Goal: Find specific page/section: Find specific page/section

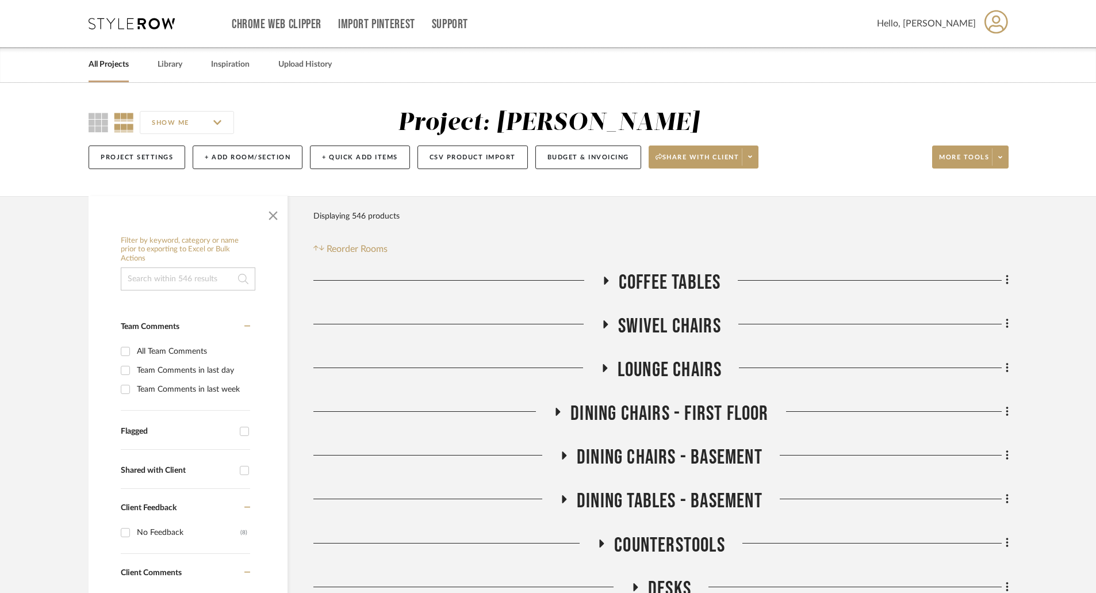
click at [118, 59] on link "All Projects" at bounding box center [109, 65] width 40 height 16
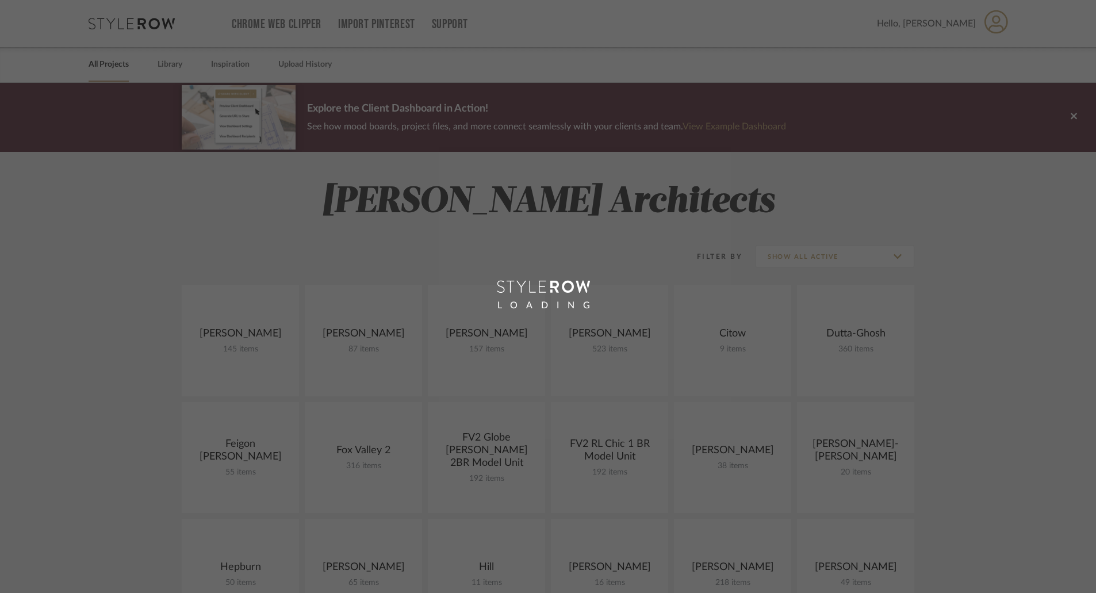
click at [500, 344] on div "LOADING" at bounding box center [548, 296] width 1096 height 593
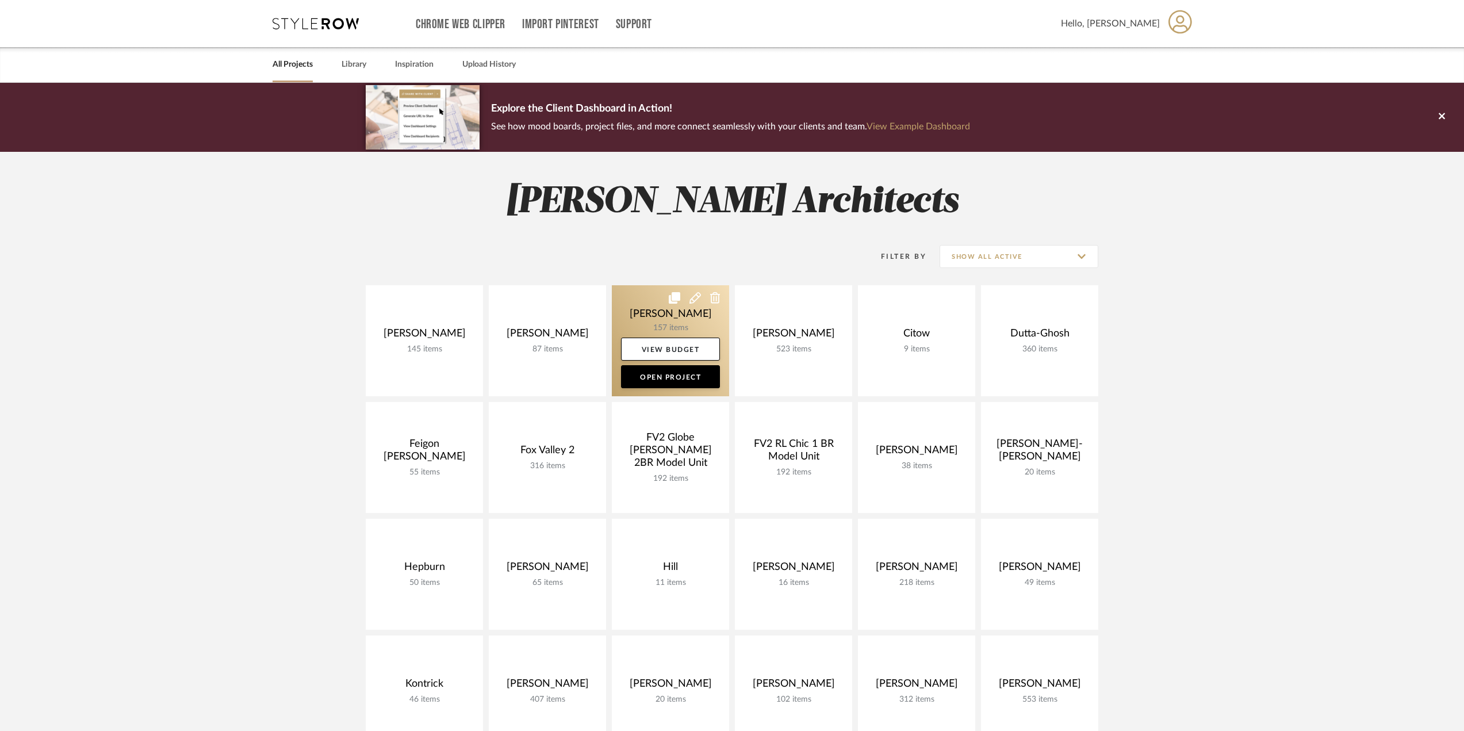
click at [688, 334] on link at bounding box center [670, 340] width 117 height 111
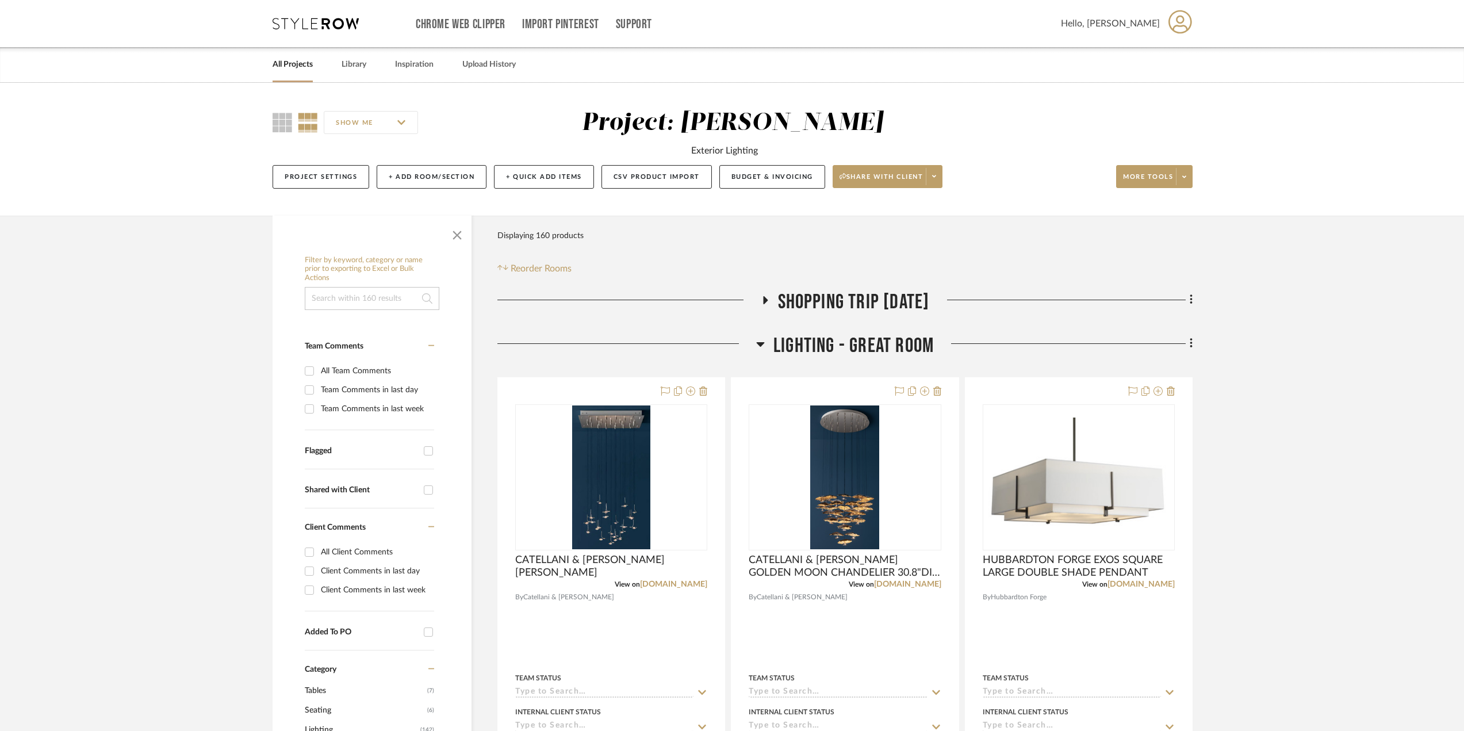
click at [762, 344] on icon at bounding box center [760, 344] width 8 height 5
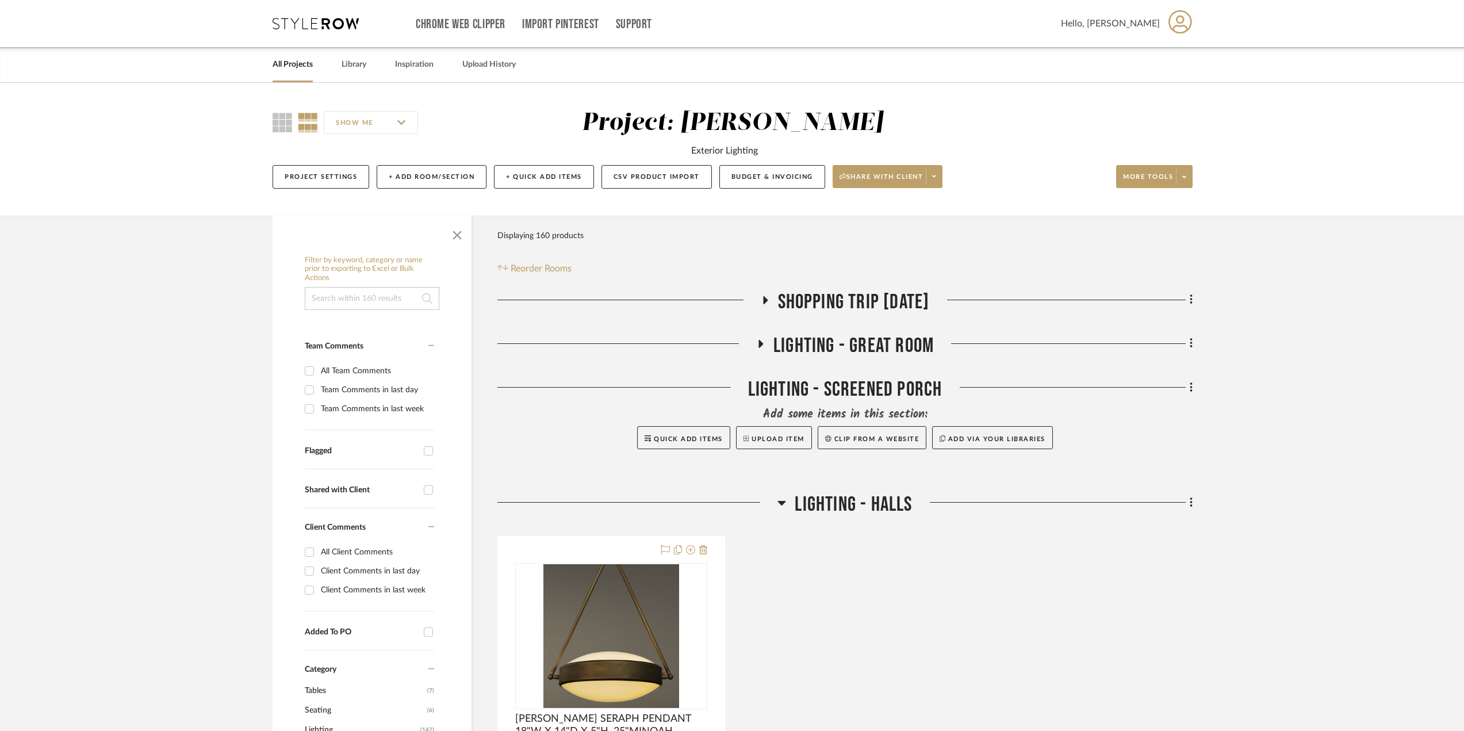
scroll to position [115, 0]
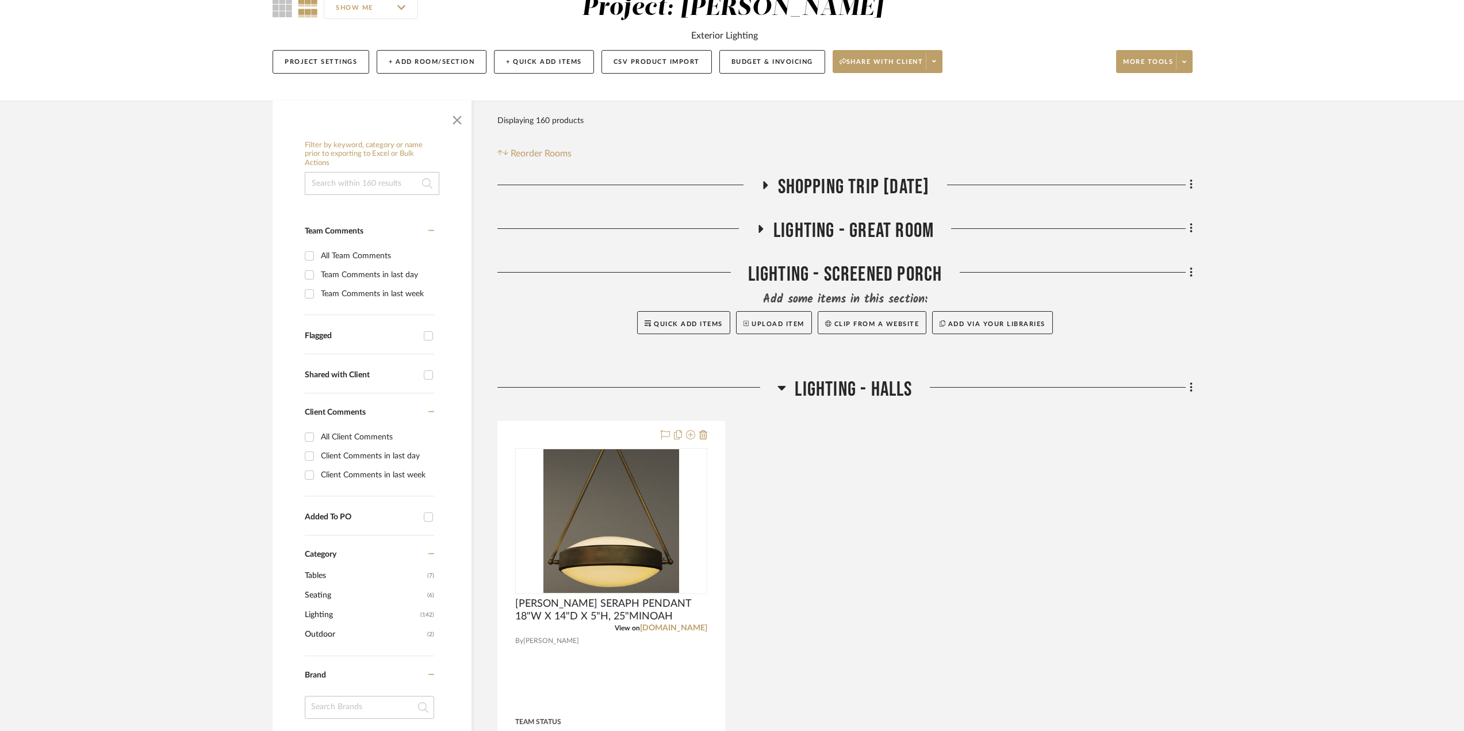
click at [781, 387] on icon at bounding box center [782, 388] width 8 height 5
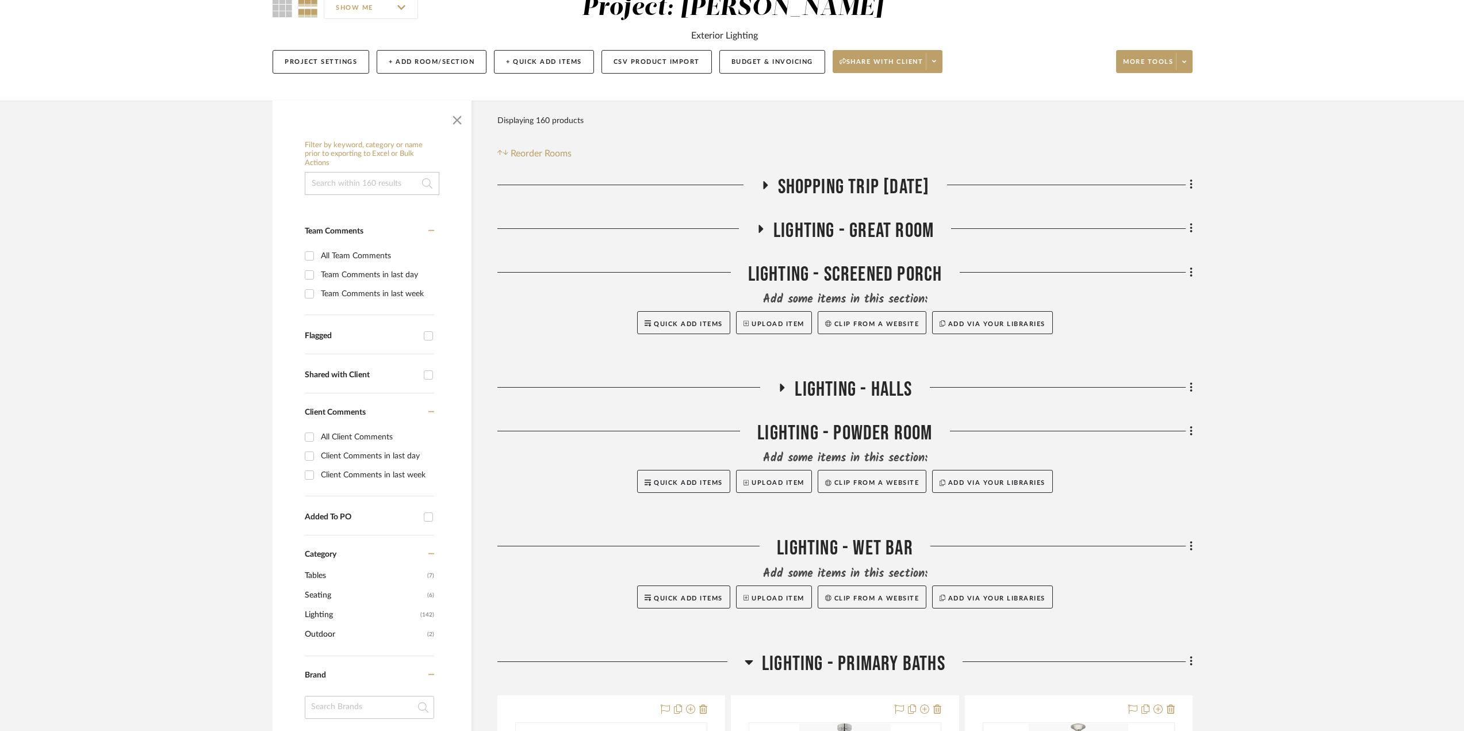
scroll to position [402, 0]
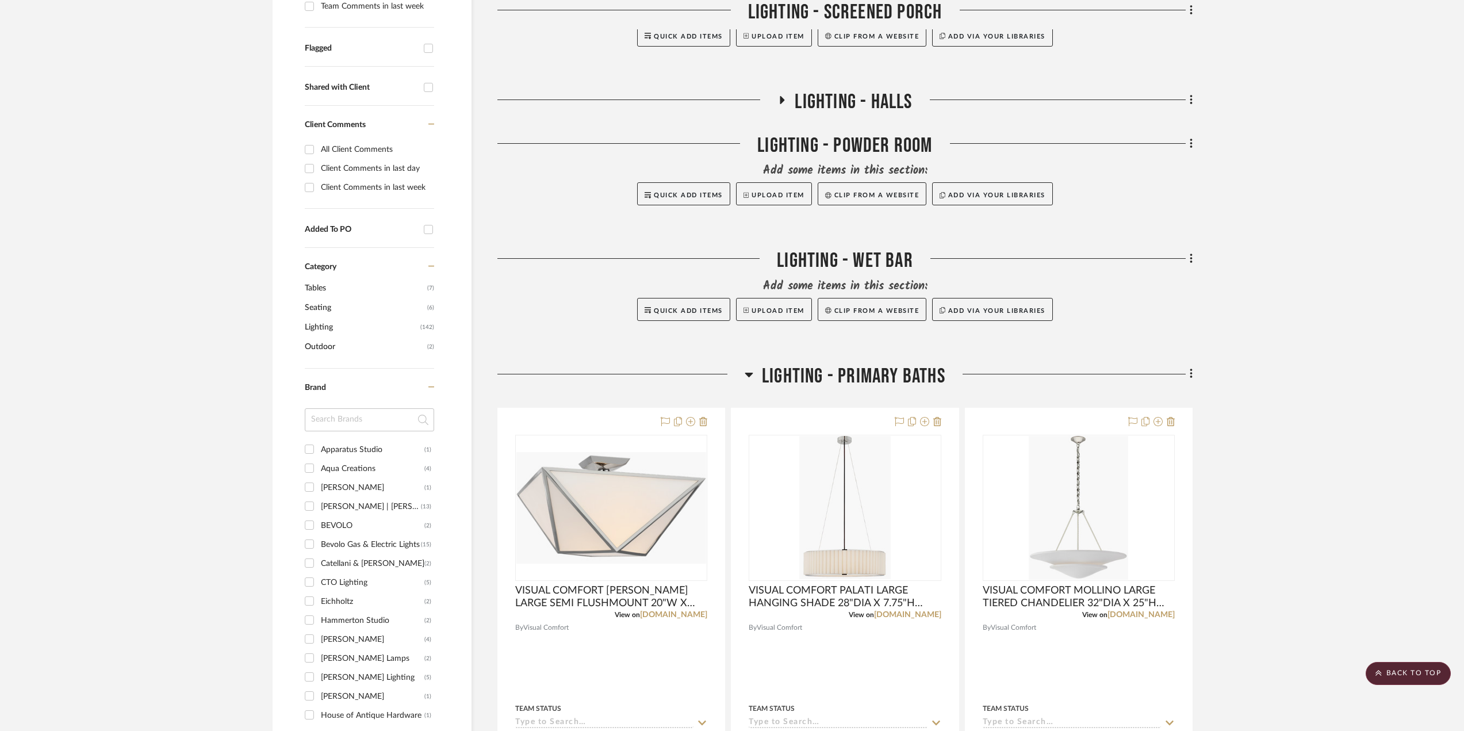
click at [751, 373] on icon at bounding box center [749, 375] width 8 height 5
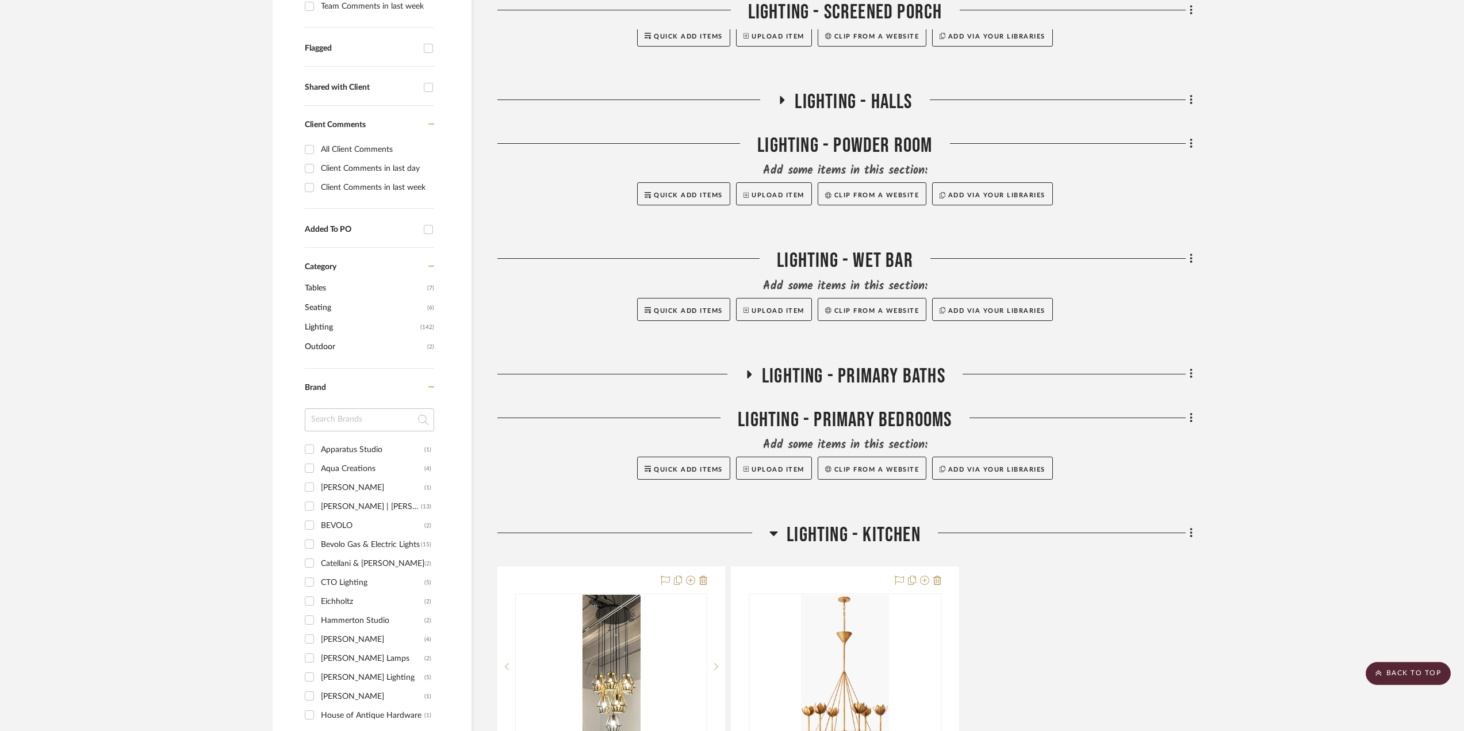
scroll to position [575, 0]
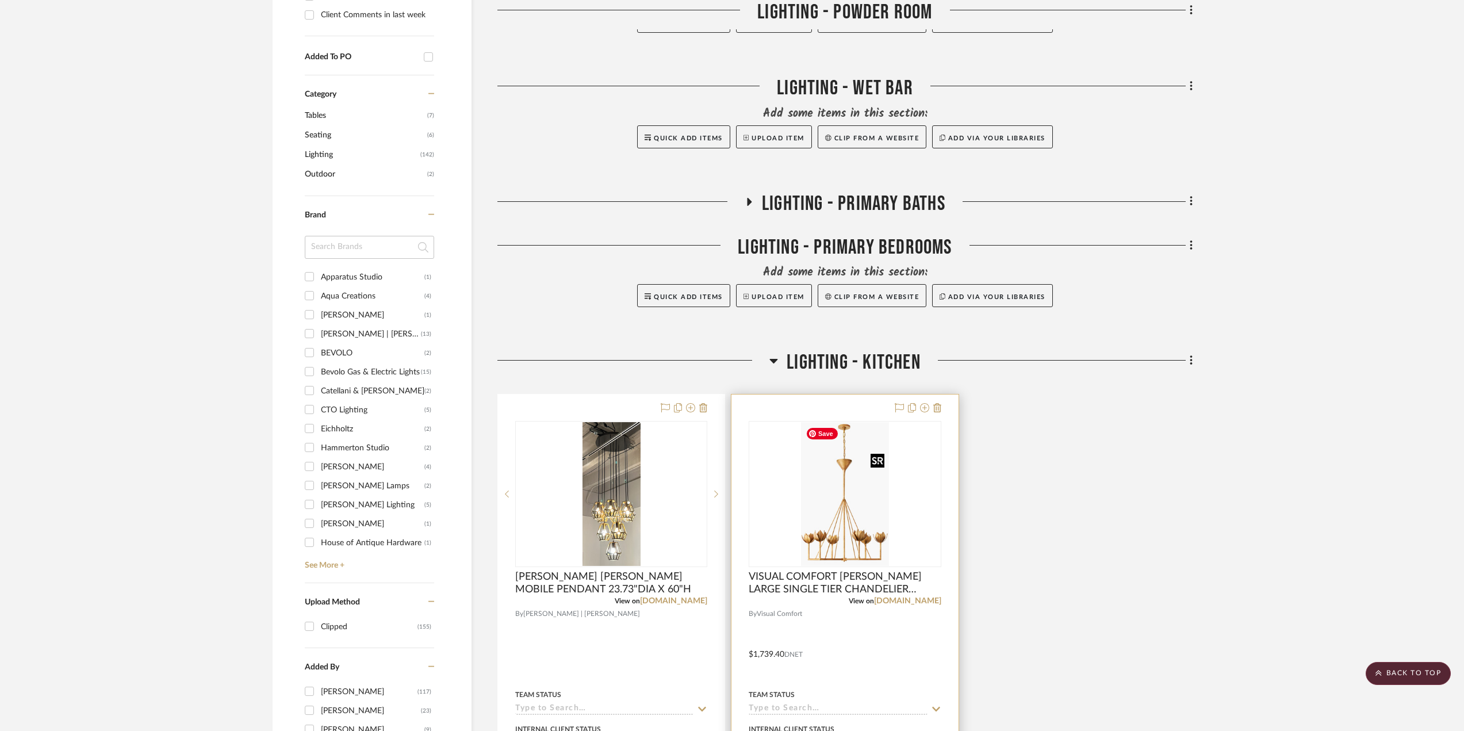
click at [0, 0] on img at bounding box center [0, 0] width 0 height 0
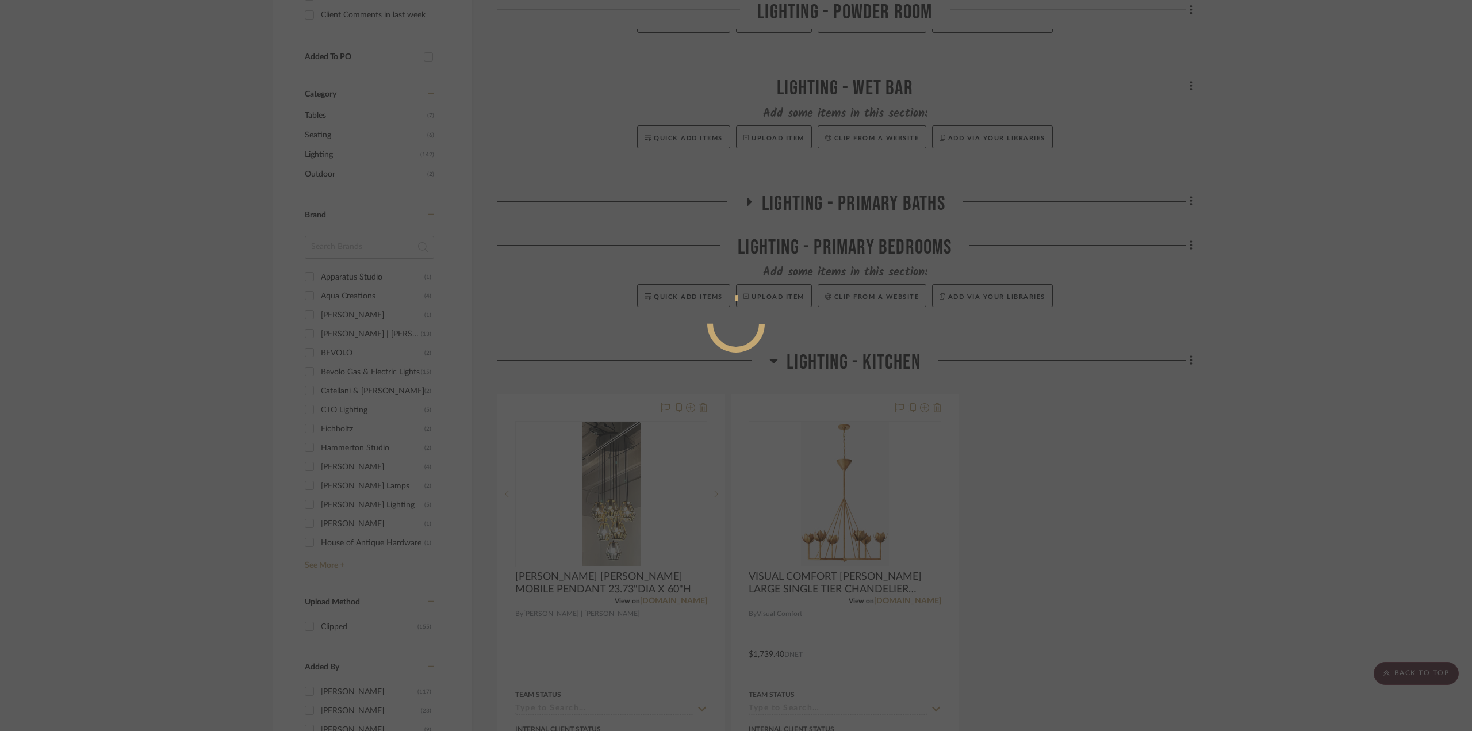
click at [869, 575] on div at bounding box center [736, 365] width 1472 height 731
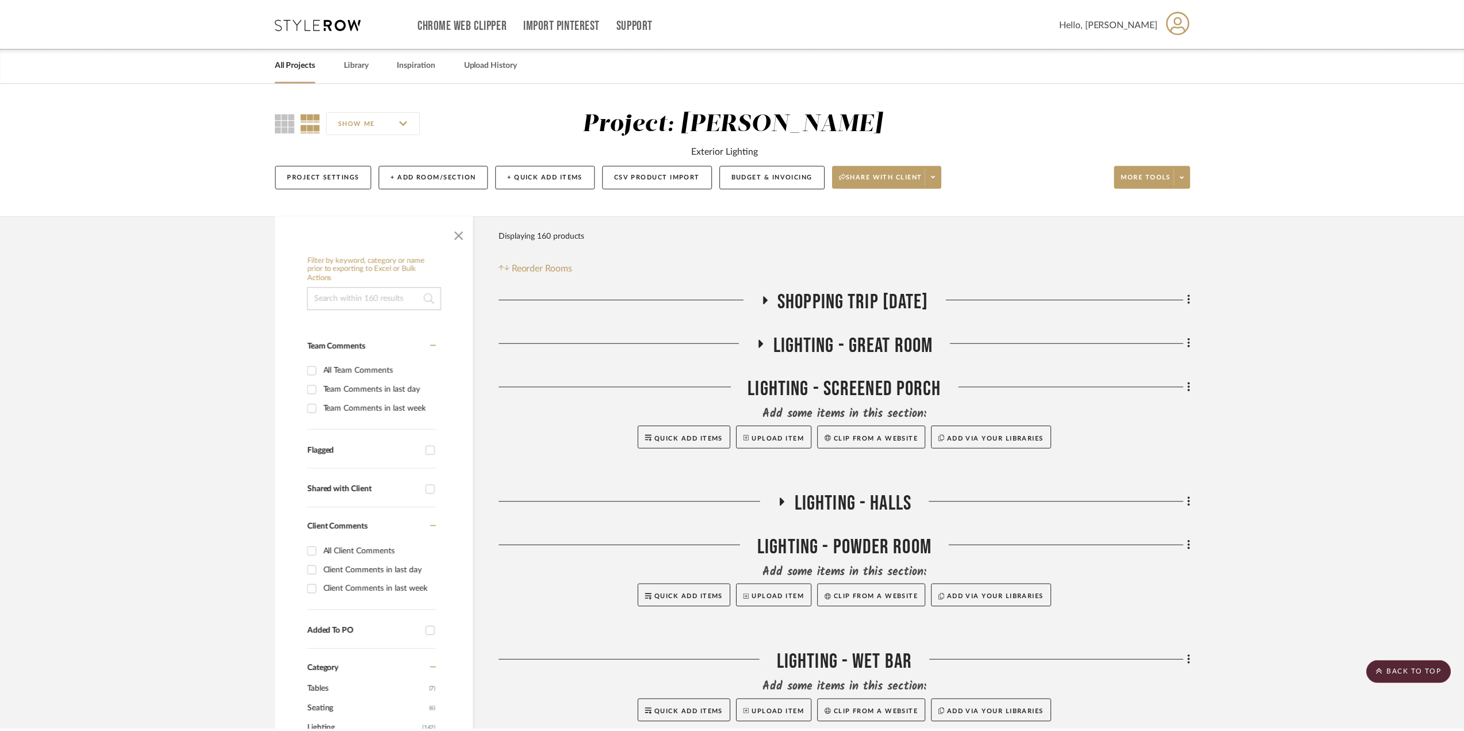
scroll to position [575, 0]
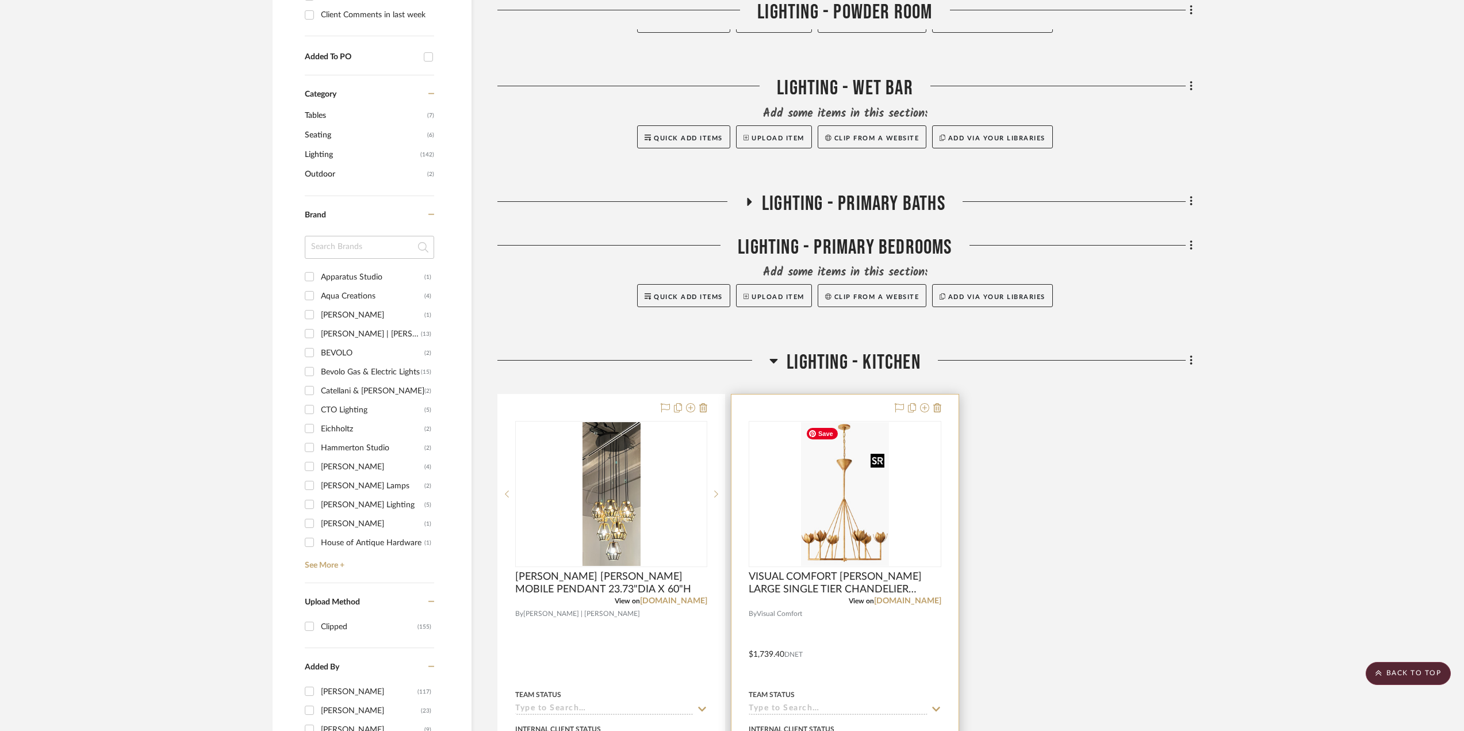
click at [825, 502] on img "0" at bounding box center [844, 494] width 87 height 144
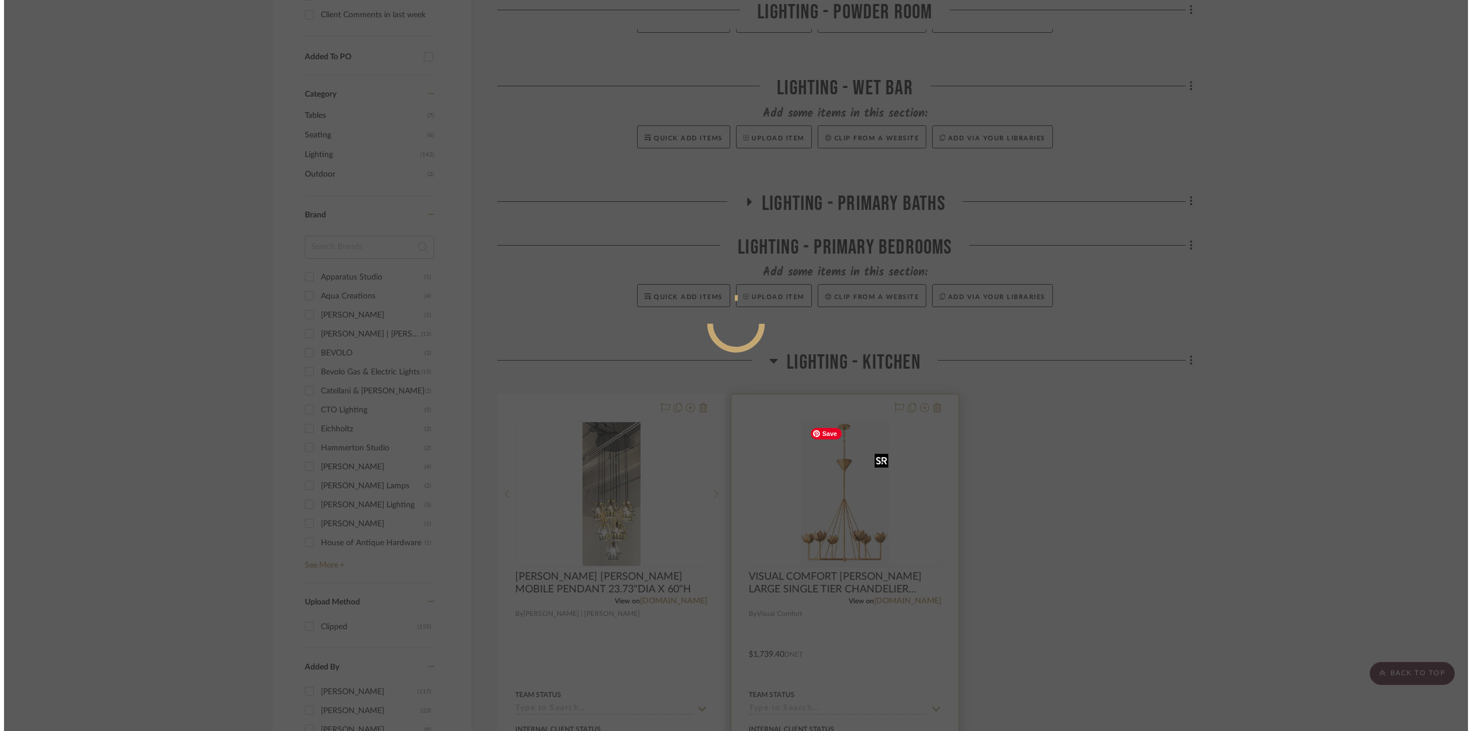
scroll to position [0, 0]
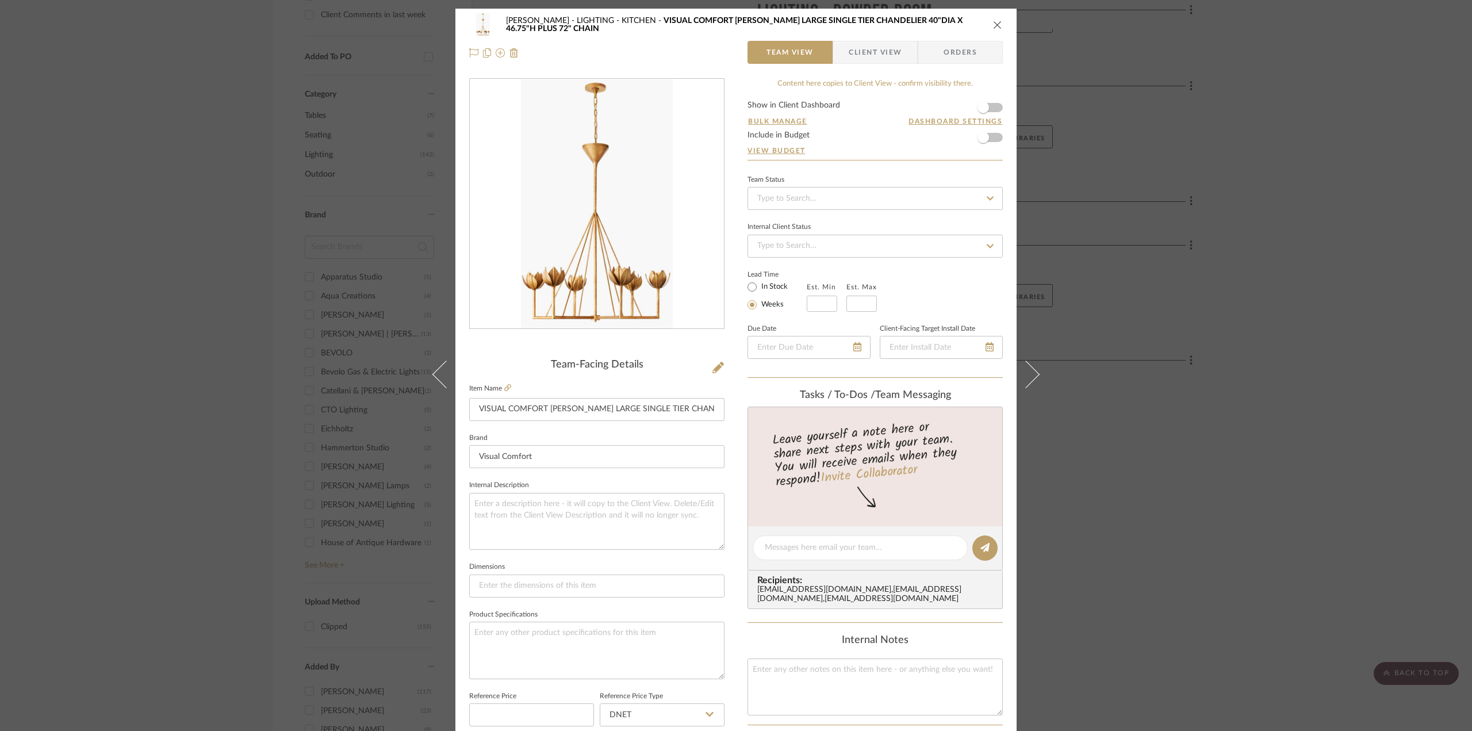
click at [994, 24] on icon "close" at bounding box center [997, 24] width 9 height 9
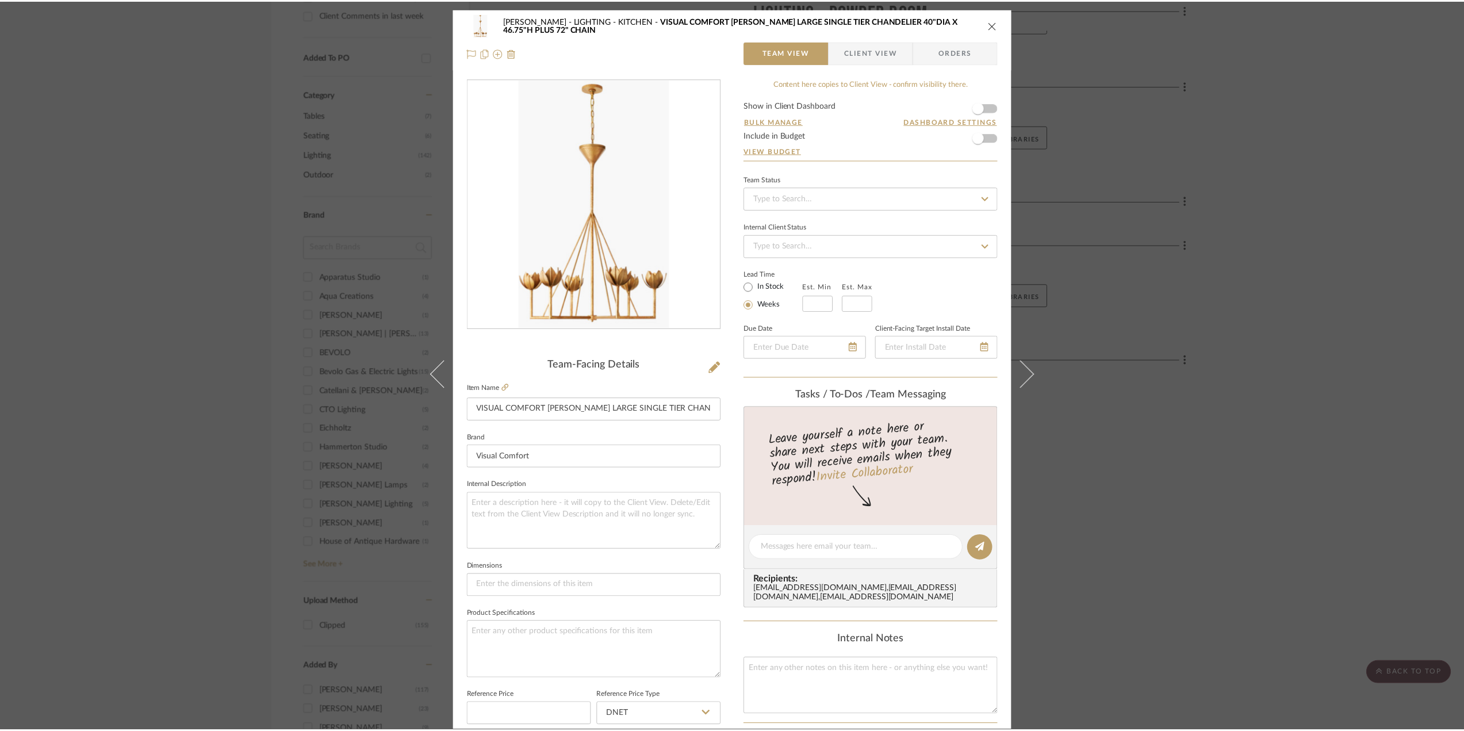
scroll to position [575, 0]
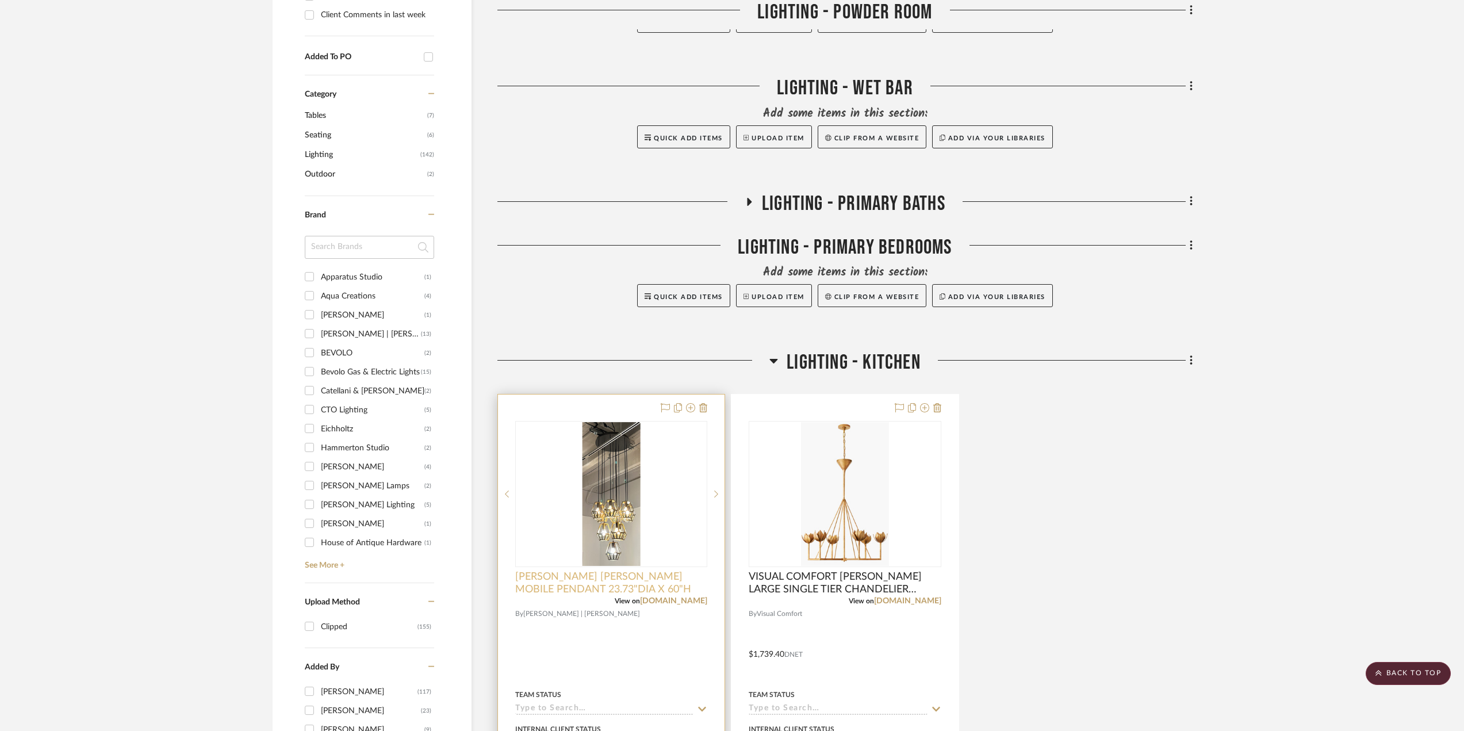
click at [644, 578] on span "[PERSON_NAME] [PERSON_NAME] MOBILE PENDANT 23.73"DIA X 60"H" at bounding box center [611, 582] width 192 height 25
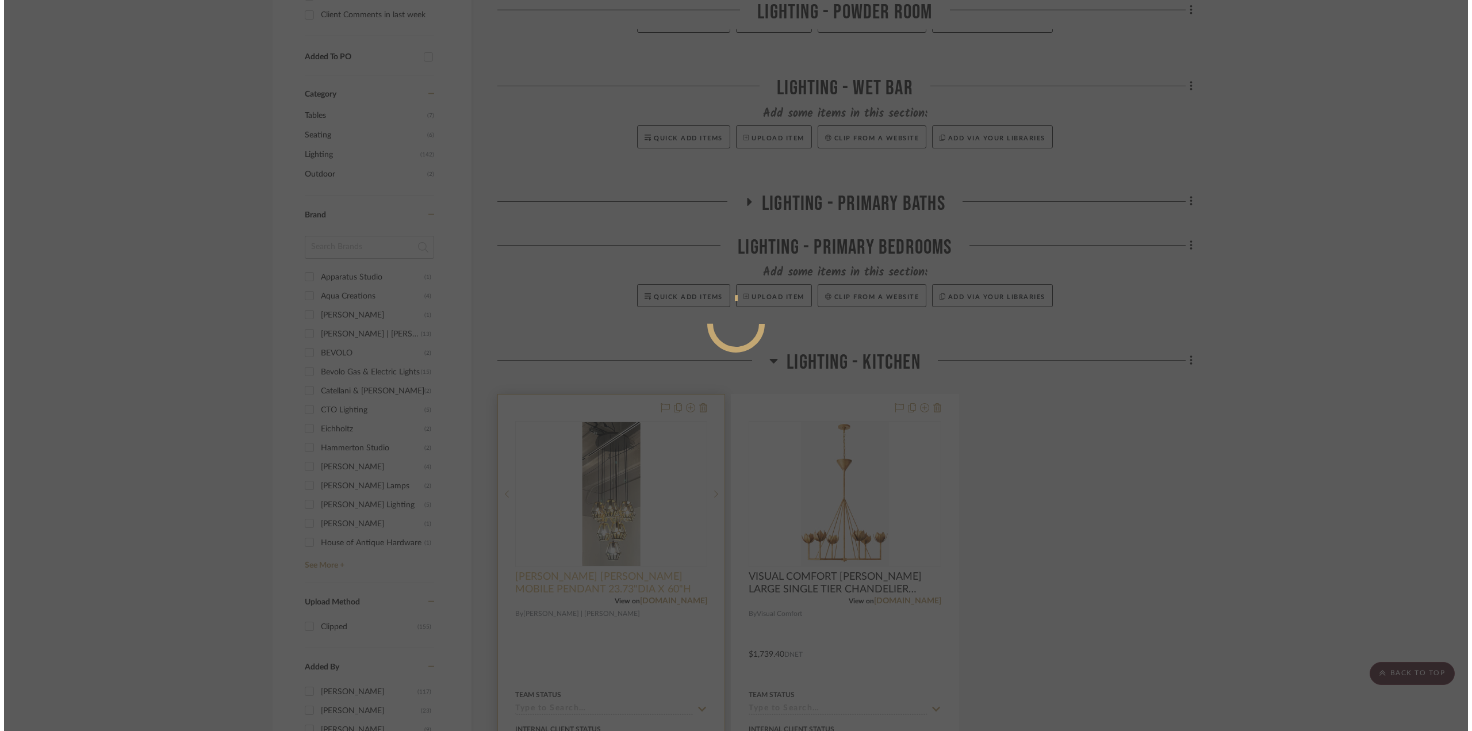
scroll to position [0, 0]
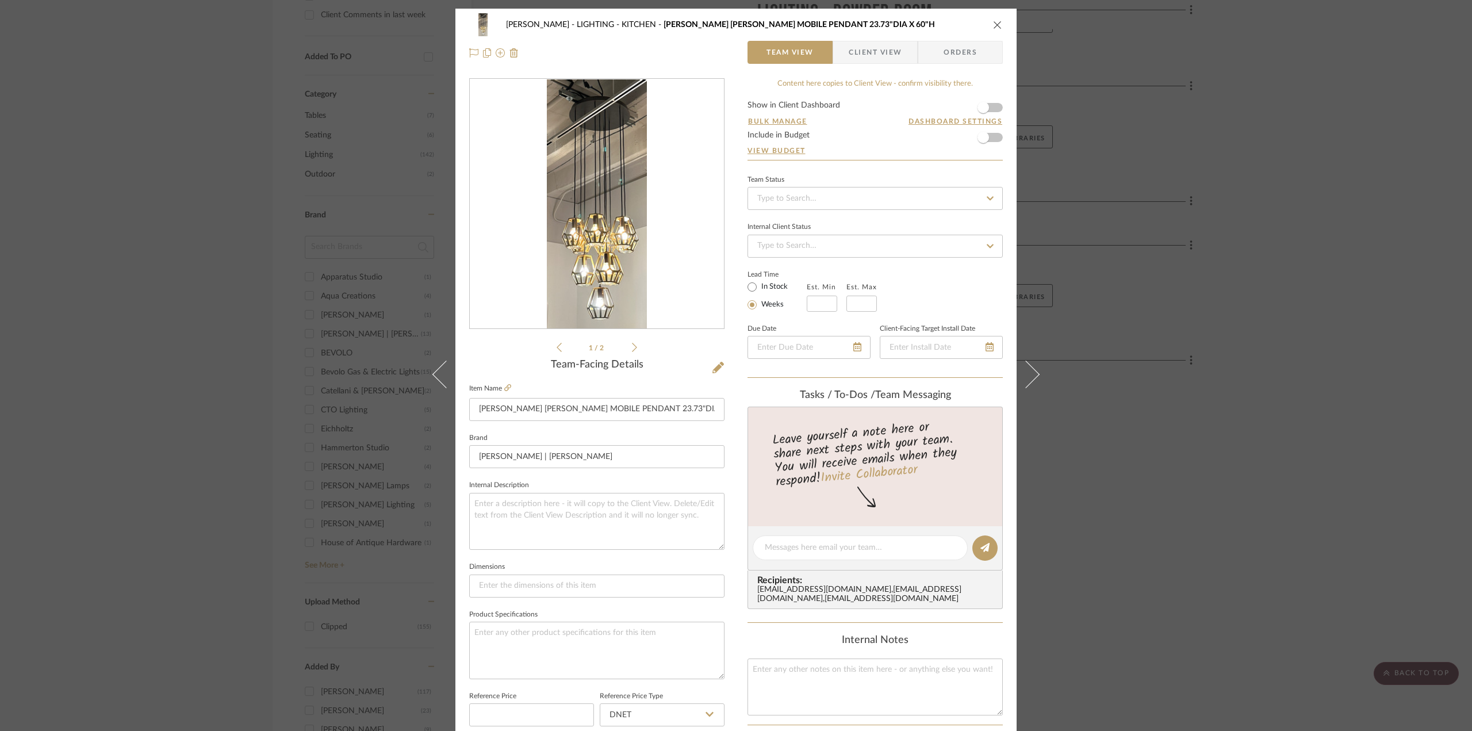
click at [991, 19] on div "Chen LIGHTING - KITCHEN [PERSON_NAME] [PERSON_NAME] MOBILE PENDANT 23.73"DIA X …" at bounding box center [736, 24] width 534 height 23
click at [993, 21] on icon "close" at bounding box center [997, 24] width 9 height 9
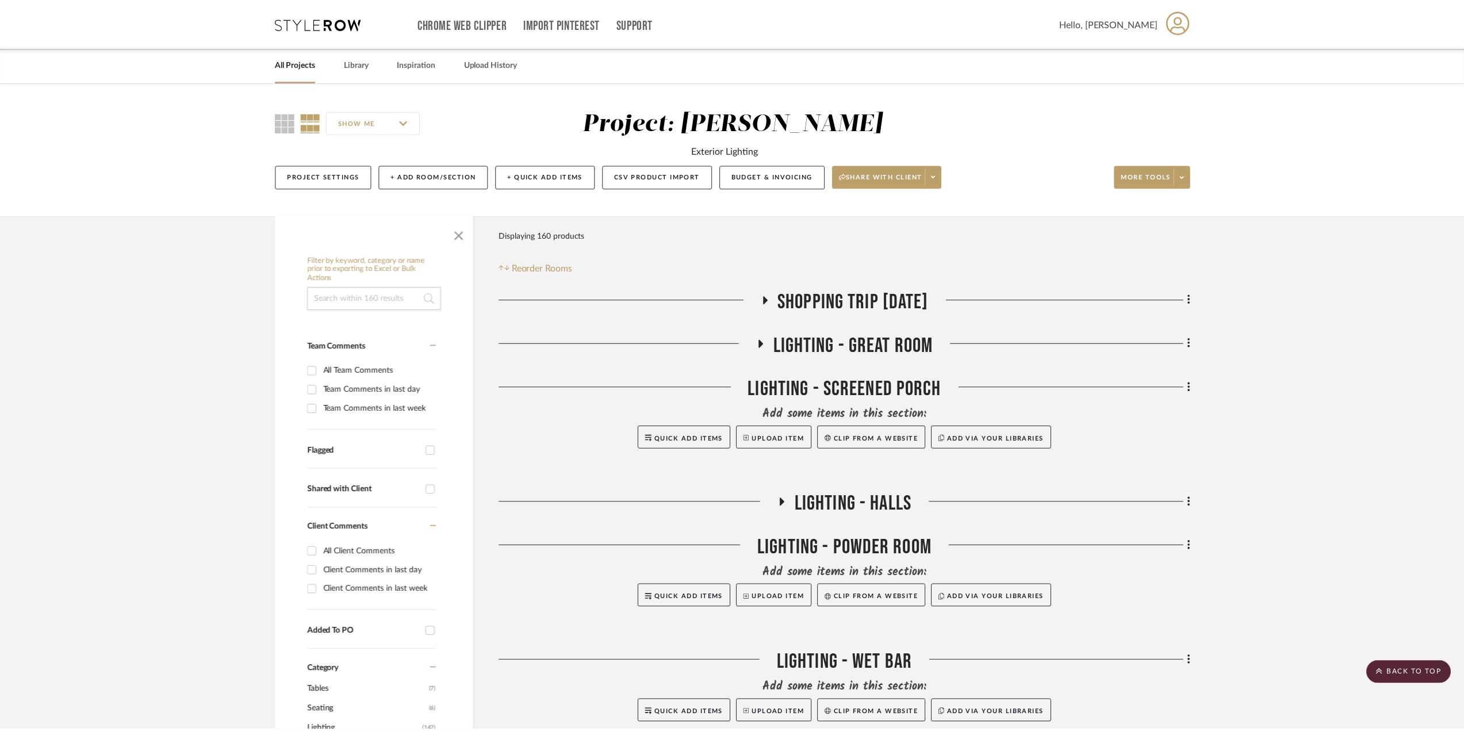
scroll to position [575, 0]
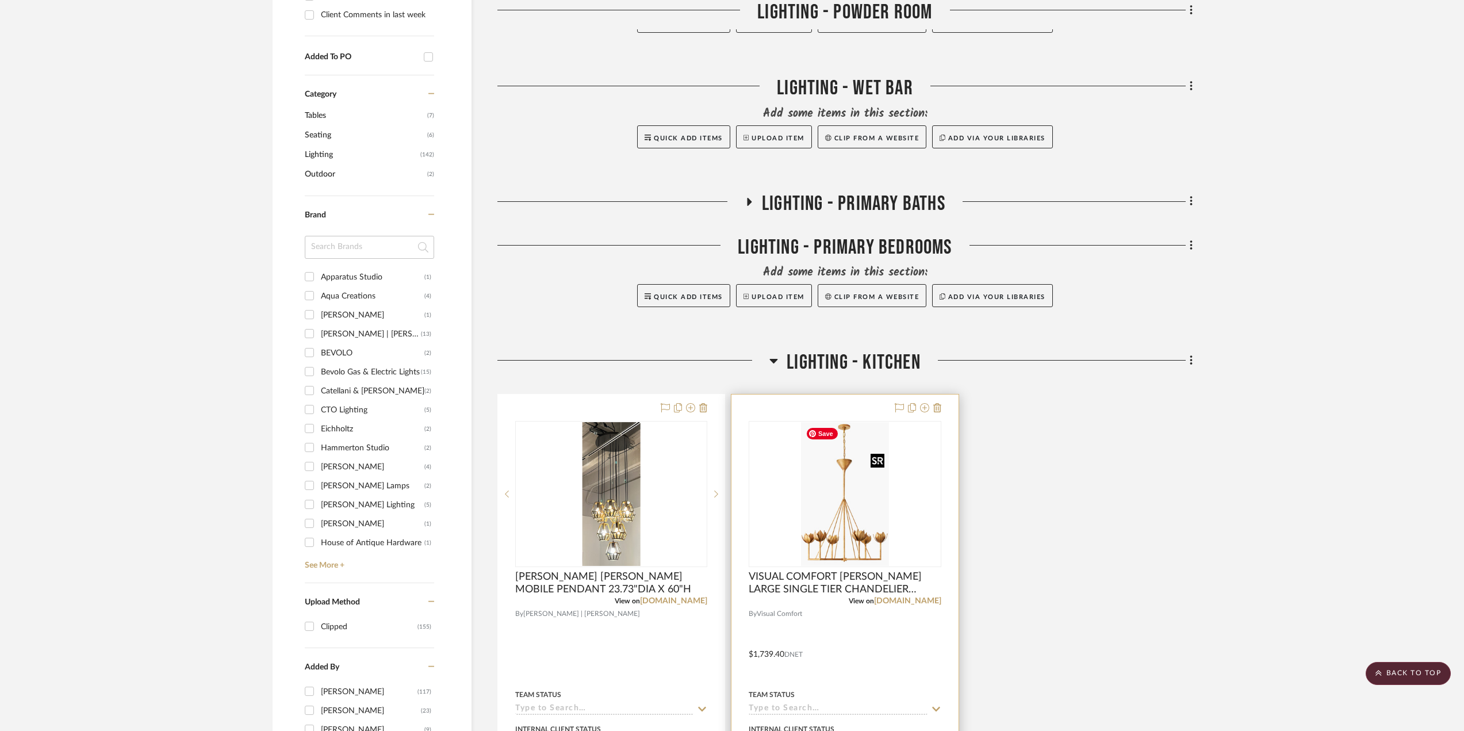
click at [832, 537] on img "0" at bounding box center [844, 494] width 87 height 144
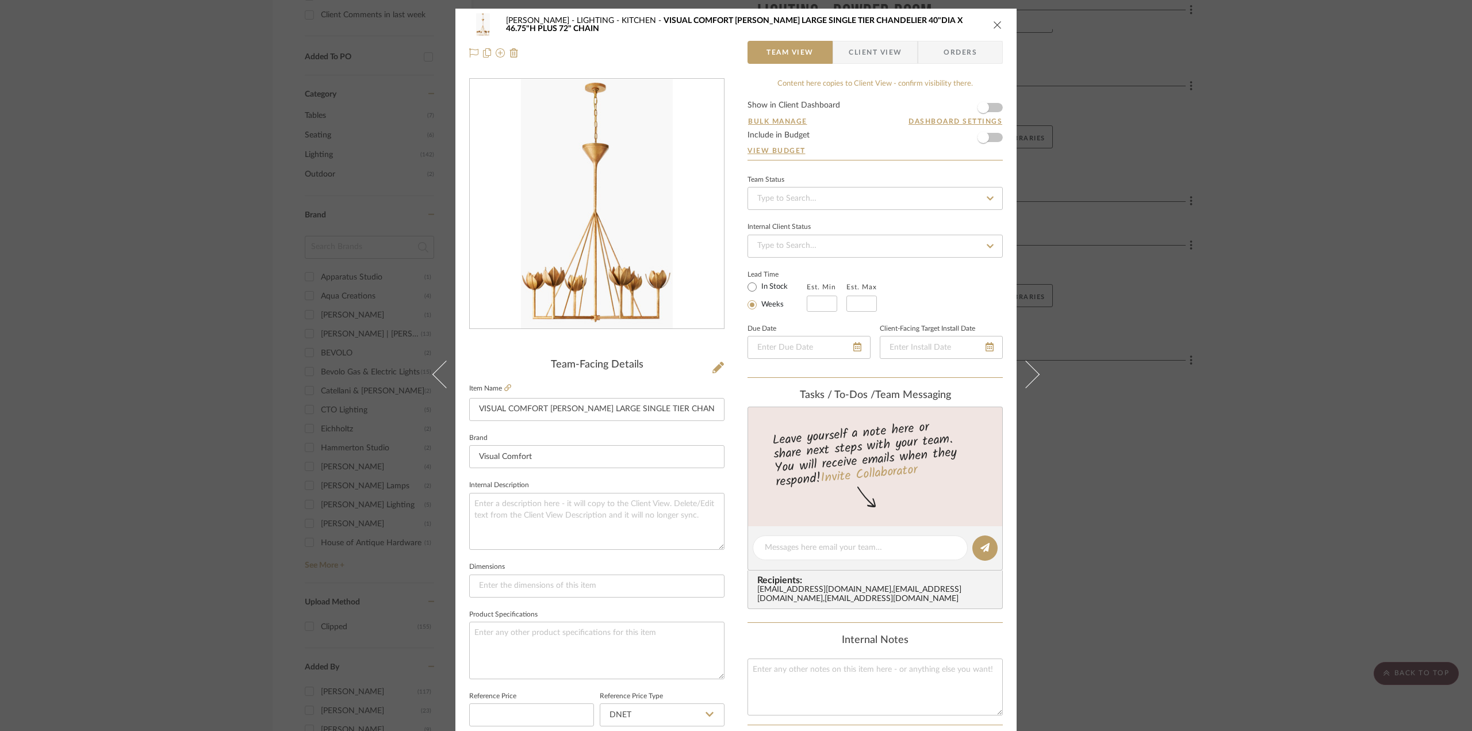
click at [993, 22] on icon "close" at bounding box center [997, 24] width 9 height 9
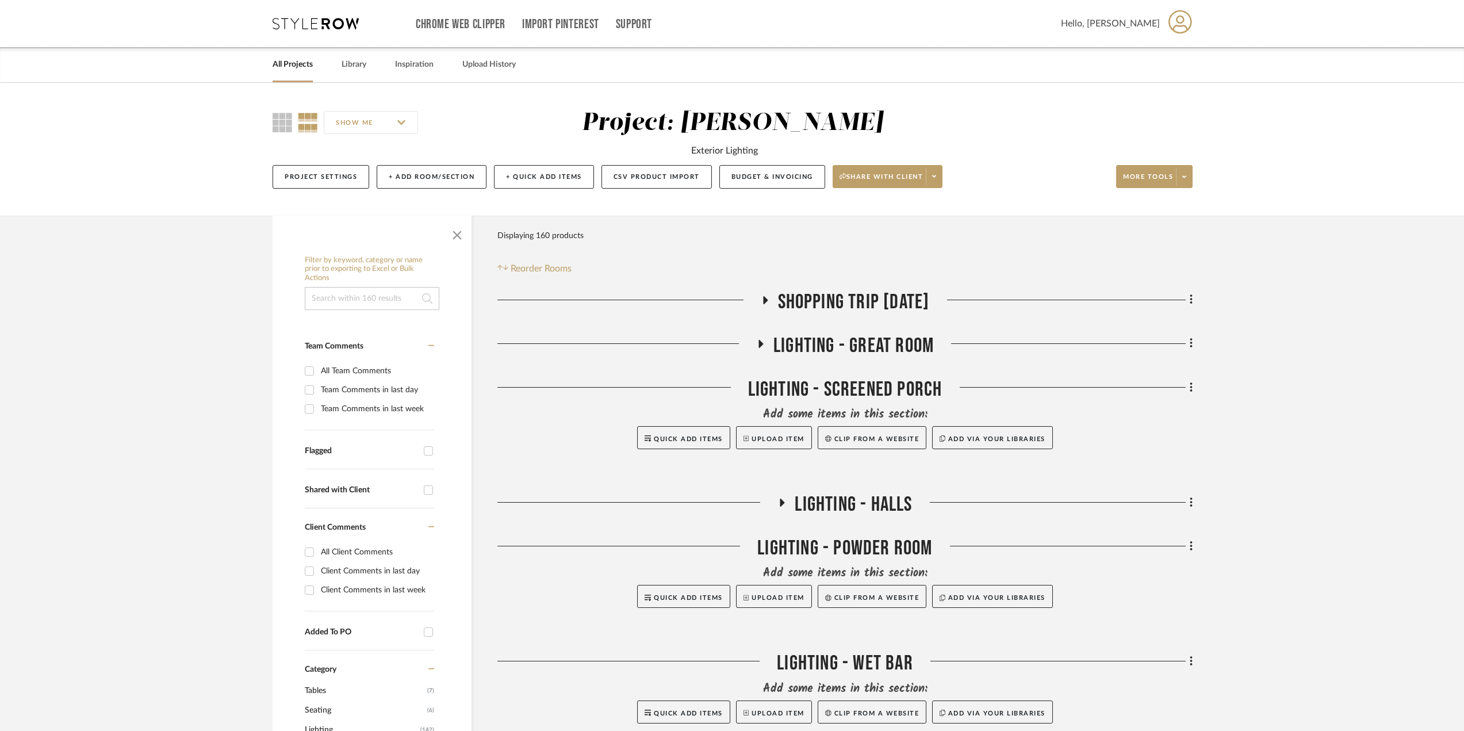
scroll to position [287, 0]
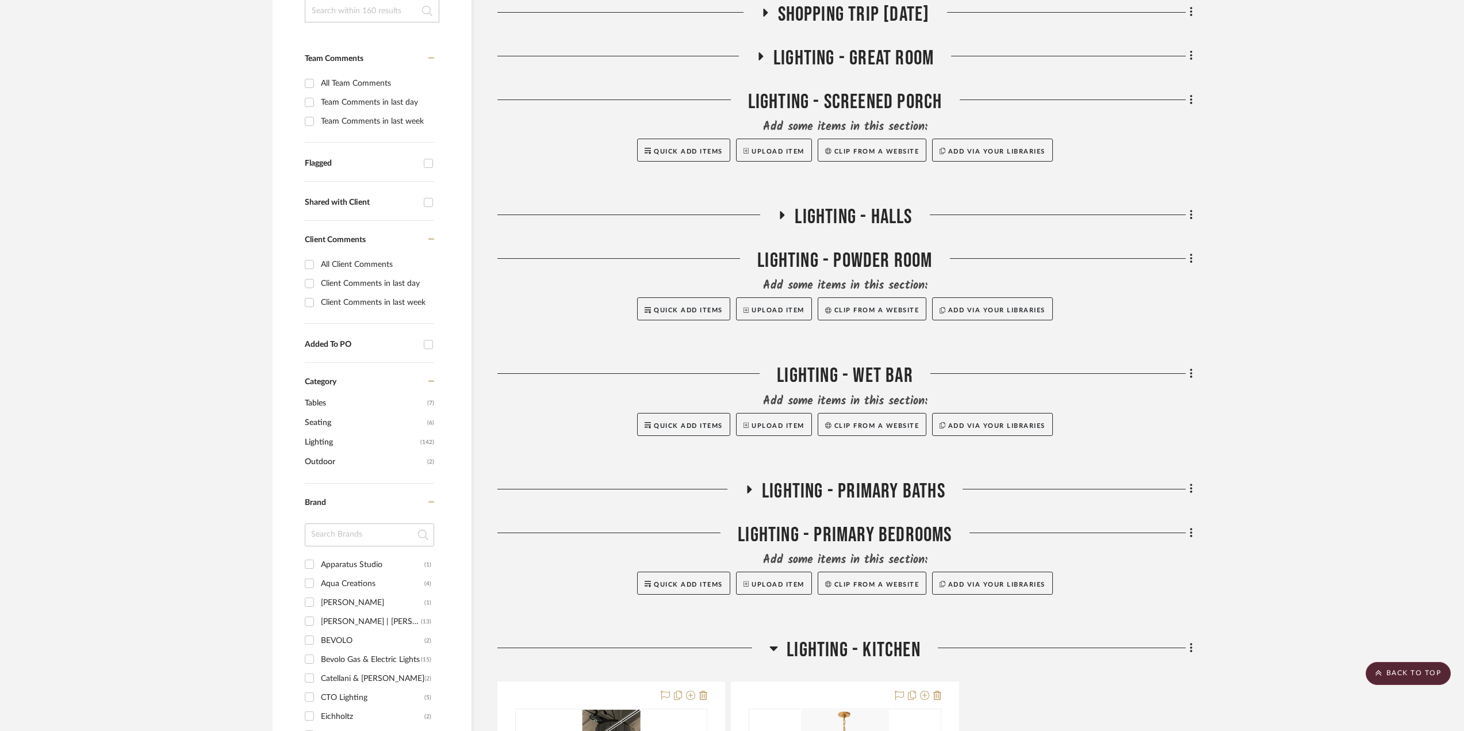
click at [761, 54] on icon at bounding box center [760, 56] width 14 height 9
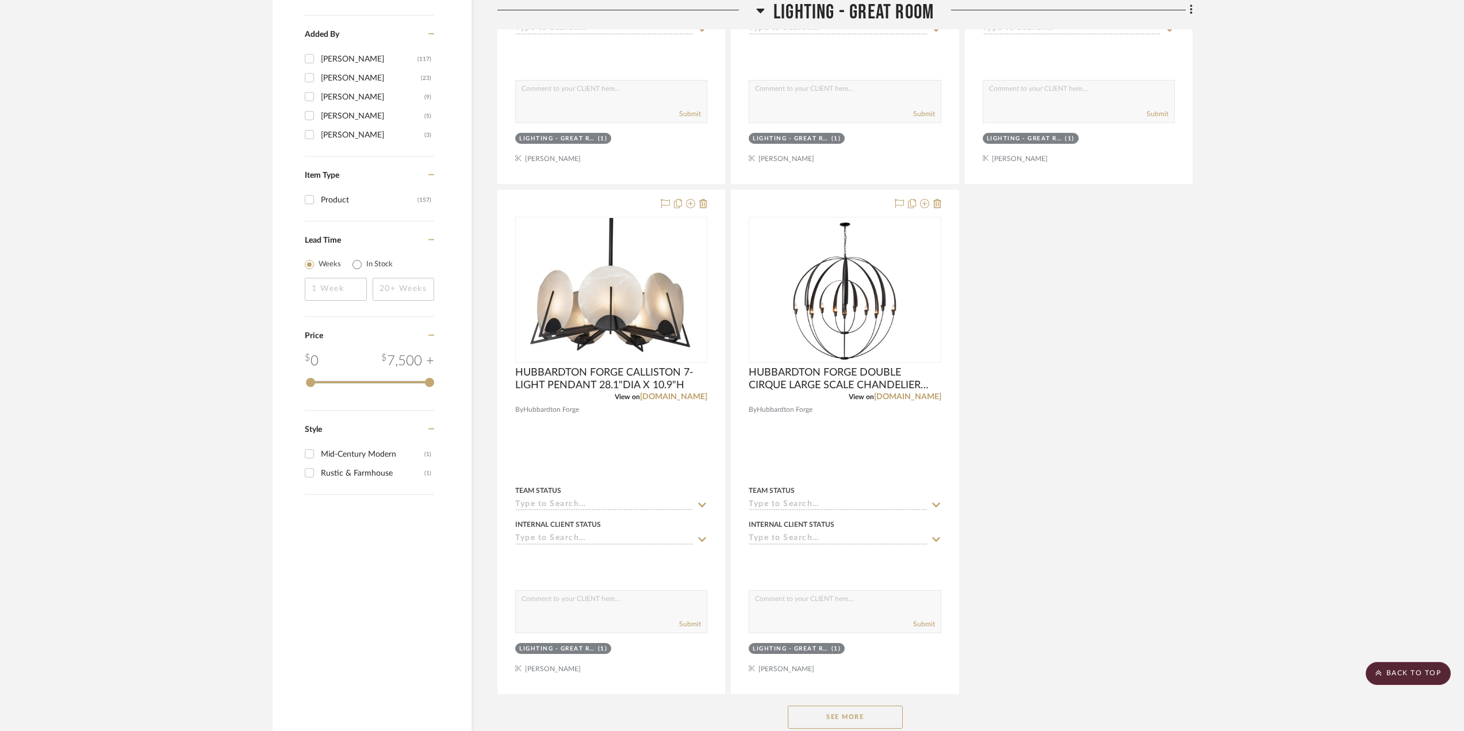
scroll to position [1437, 0]
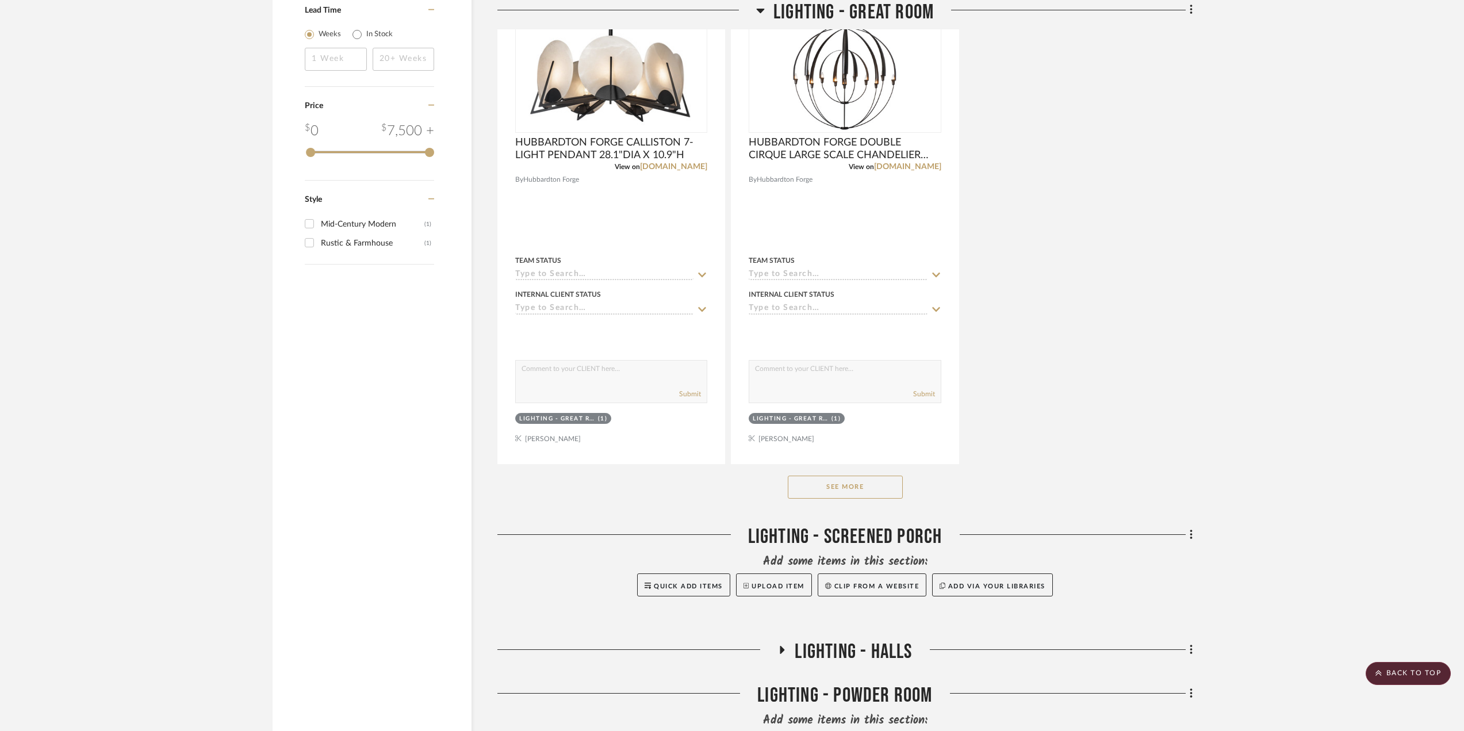
click at [868, 488] on button "See More" at bounding box center [845, 486] width 115 height 23
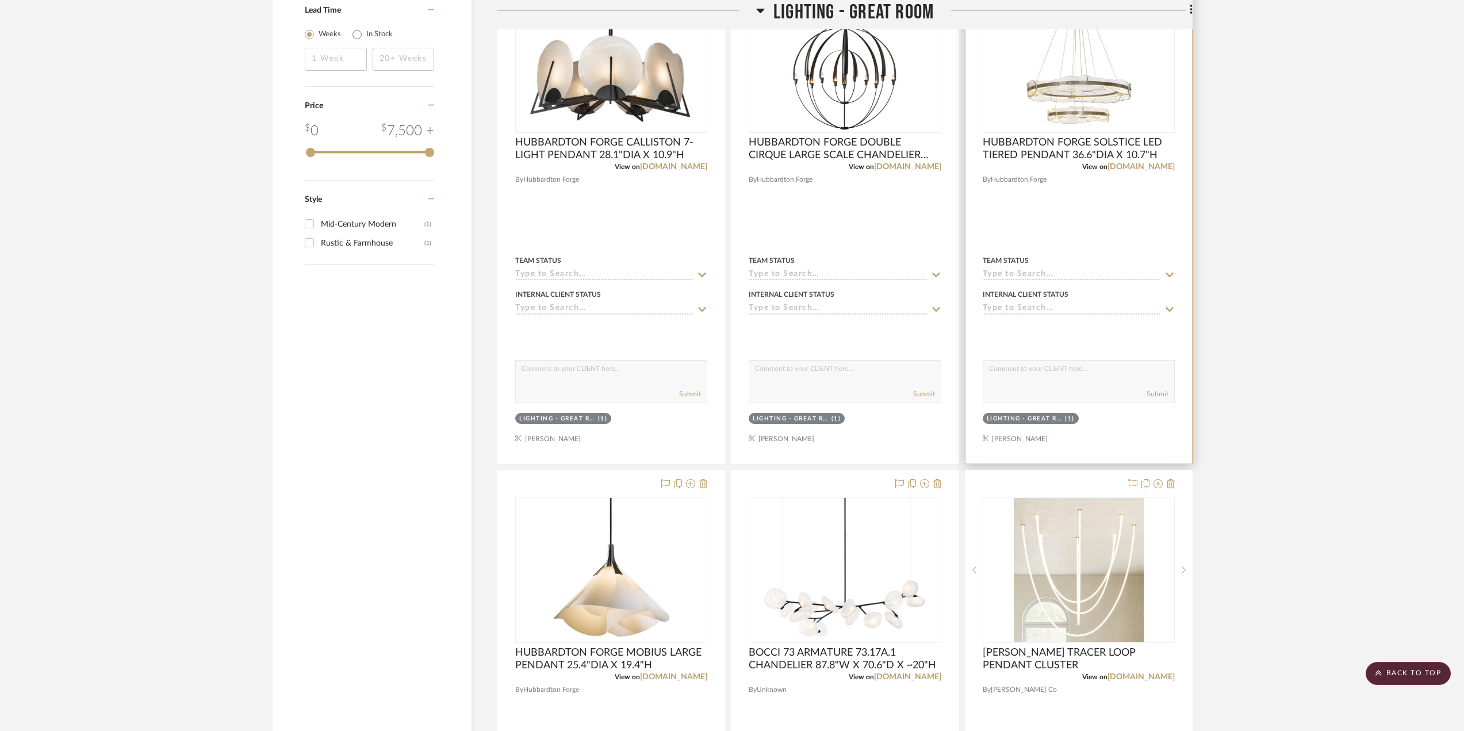
scroll to position [1667, 0]
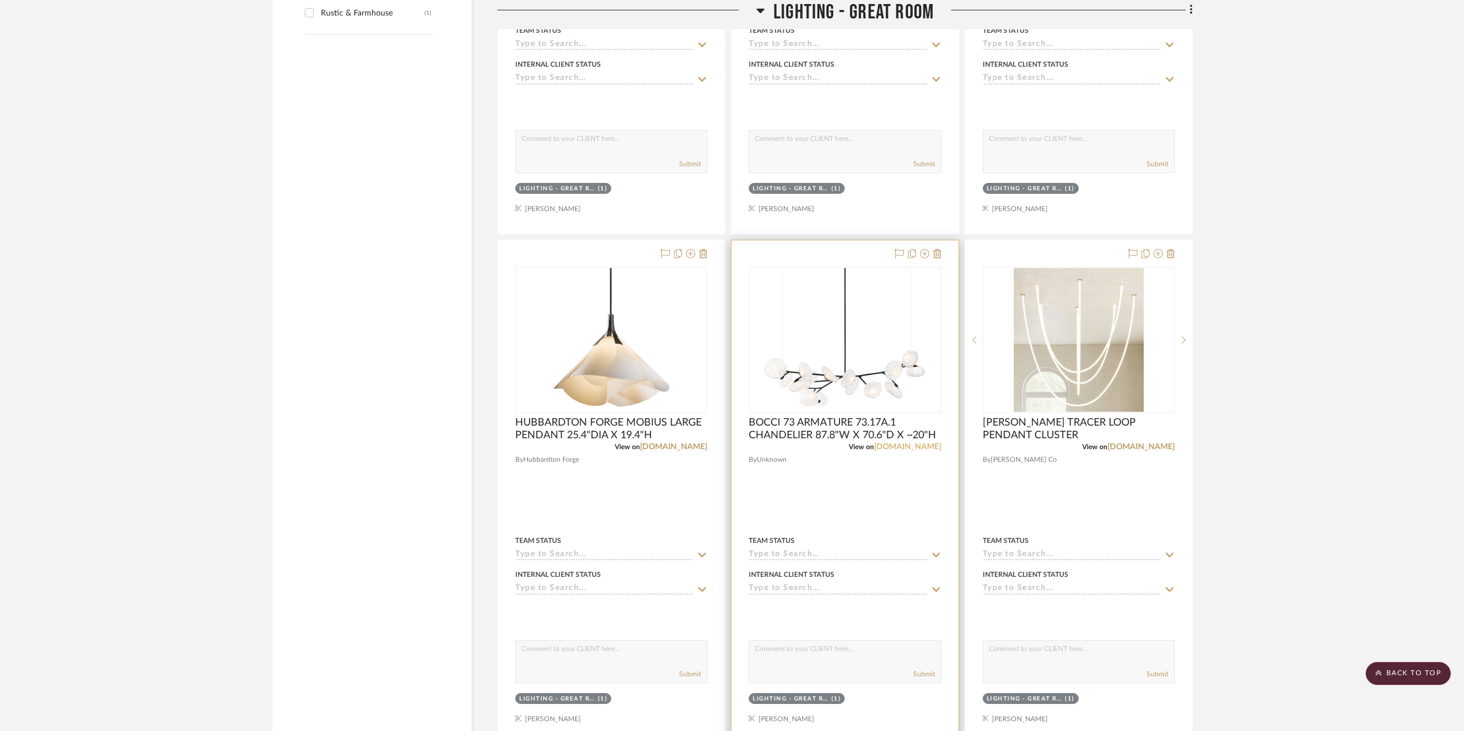
click at [915, 446] on link "[DOMAIN_NAME]" at bounding box center [907, 447] width 67 height 8
